Goal: Information Seeking & Learning: Check status

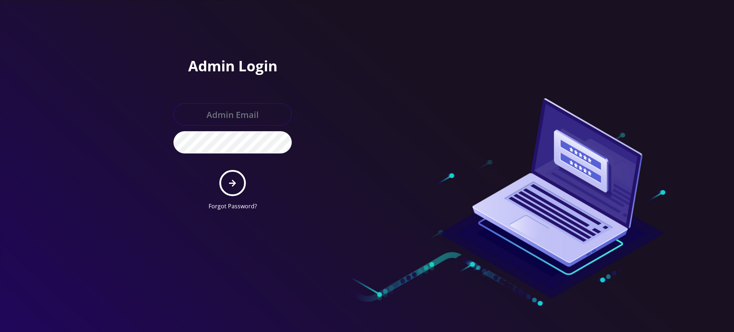
type input "[PERSON_NAME][EMAIL_ADDRESS][DOMAIN_NAME]"
click at [234, 182] on icon "submit" at bounding box center [232, 182] width 7 height 7
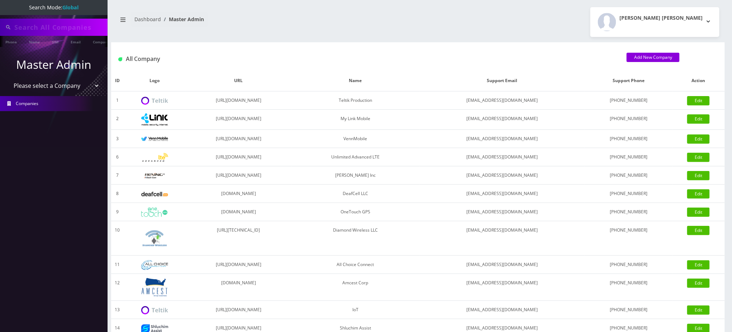
click at [42, 29] on input "text" at bounding box center [59, 27] width 91 height 14
paste input "8489860496"
click at [14, 39] on link "Phone" at bounding box center [11, 42] width 19 height 12
click at [9, 42] on link "Phone" at bounding box center [11, 42] width 19 height 12
click at [278, 61] on h1 "All Company" at bounding box center [366, 59] width 497 height 7
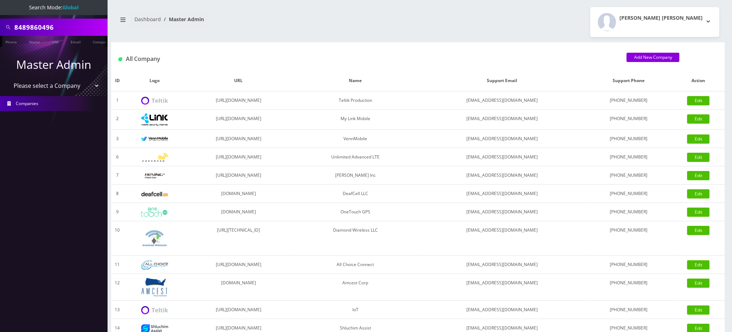
click at [302, 40] on div "Phone Name SIM Email Company Customer Dashboard Master Admin Rochelle Lynn Pont…" at bounding box center [418, 246] width 628 height 492
type input "5166152441"
click at [13, 26] on span at bounding box center [8, 27] width 13 height 14
click at [15, 26] on input "5166152441" at bounding box center [59, 27] width 91 height 14
click at [10, 39] on link "Phone" at bounding box center [11, 42] width 19 height 12
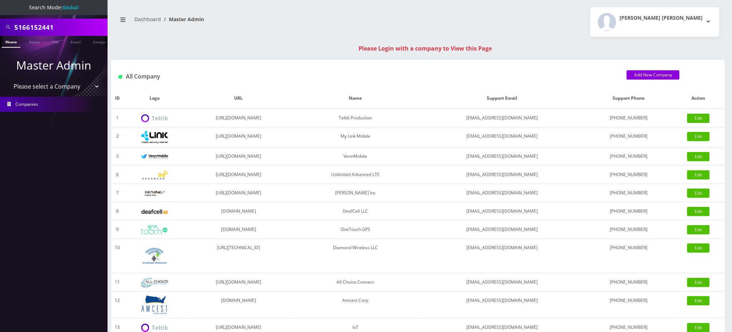
scroll to position [0, 3]
click at [47, 24] on input "5166152441" at bounding box center [59, 27] width 91 height 14
click at [47, 23] on input "5166152441" at bounding box center [59, 27] width 91 height 14
paste input "8489860496"
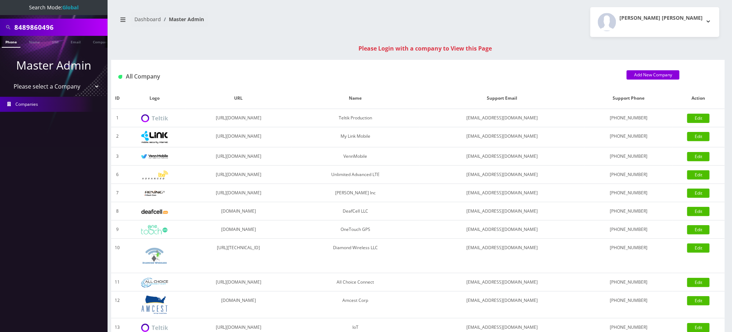
type input "8489860496"
click at [7, 42] on li at bounding box center [3, 43] width 7 height 18
click at [12, 42] on link "Phone" at bounding box center [11, 42] width 19 height 12
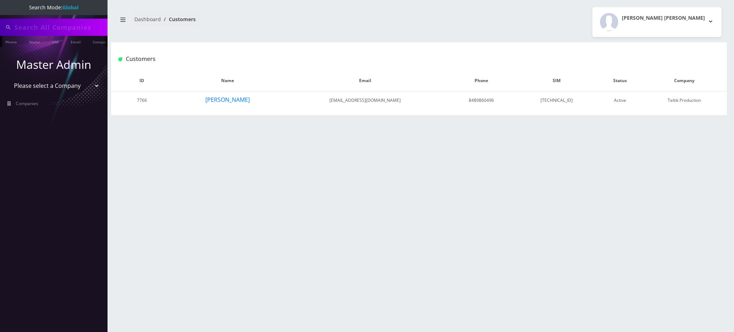
type input "8489860496"
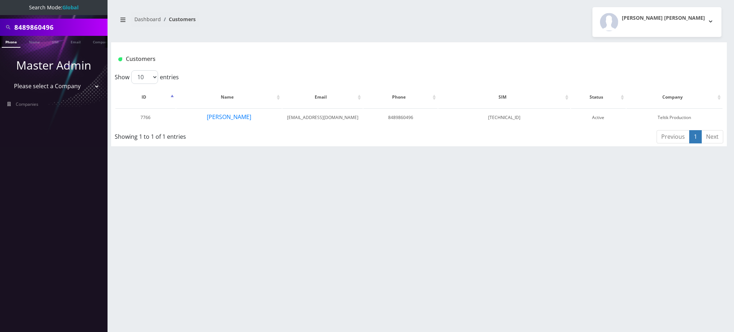
click at [637, 48] on div "Customers" at bounding box center [418, 56] width 615 height 28
click at [236, 119] on button "Suri Koslowitz" at bounding box center [228, 116] width 45 height 9
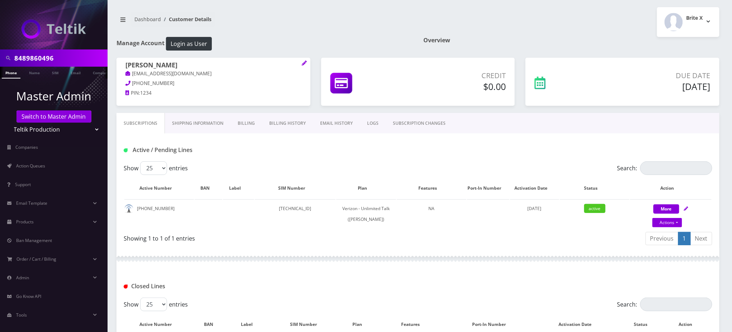
click at [373, 17] on nav "Dashboard Customer Details" at bounding box center [264, 22] width 296 height 20
